Goal: Transaction & Acquisition: Subscribe to service/newsletter

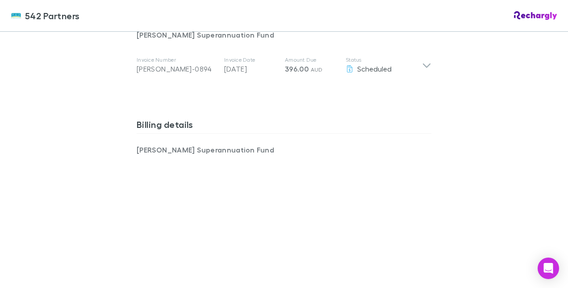
scroll to position [499, 0]
click at [59, 153] on div "542 Partners 542 Partners Software subscriptions agreement 542 Partners has par…" at bounding box center [284, 144] width 568 height 288
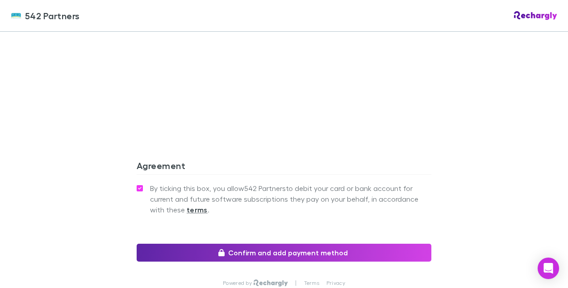
scroll to position [796, 0]
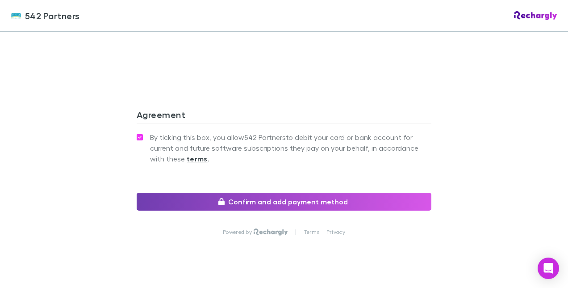
click at [244, 200] on button "Confirm and add payment method" at bounding box center [284, 202] width 295 height 18
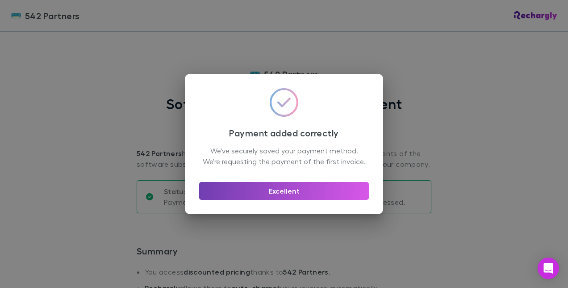
click at [282, 197] on button "Excellent" at bounding box center [284, 191] width 170 height 18
